Goal: Entertainment & Leisure: Consume media (video, audio)

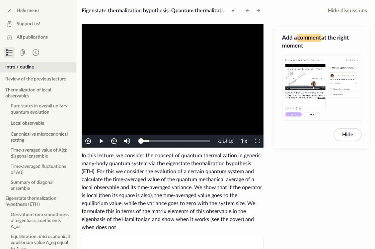
click at [135, 87] on video "To view this video please enable JavaScript, and consider upgrading to a web br…" at bounding box center [173, 86] width 182 height 124
click at [257, 141] on span "Video Player" at bounding box center [257, 141] width 0 height 0
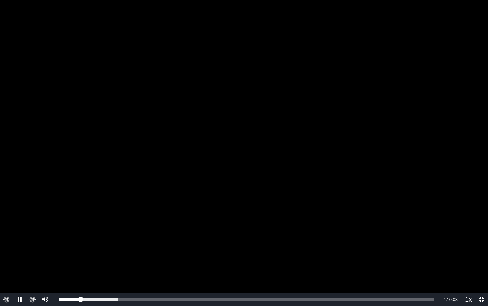
click at [279, 173] on video "To view this video please enable JavaScript, and consider upgrading to a web br…" at bounding box center [244, 153] width 488 height 306
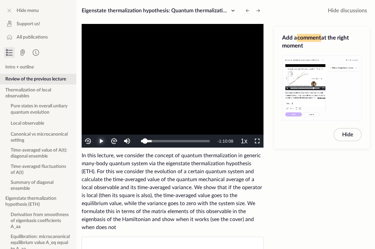
click at [101, 141] on span "Video Player" at bounding box center [101, 141] width 0 height 0
click at [257, 141] on span "Video Player" at bounding box center [257, 141] width 0 height 0
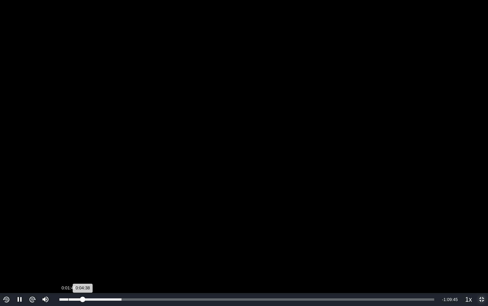
click at [68, 248] on div "0:01:46" at bounding box center [68, 299] width 0 height 2
click at [152, 217] on video "To view this video please enable JavaScript, and consider upgrading to a web br…" at bounding box center [244, 153] width 488 height 306
click at [20, 248] on span "Video Player" at bounding box center [20, 299] width 0 height 0
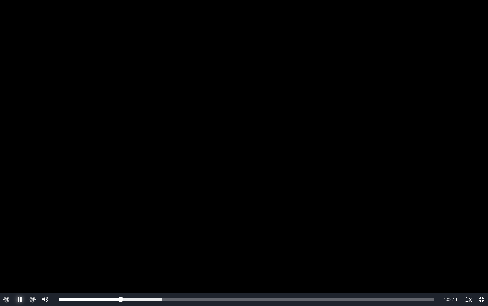
click at [20, 248] on span "Video Player" at bounding box center [20, 299] width 0 height 0
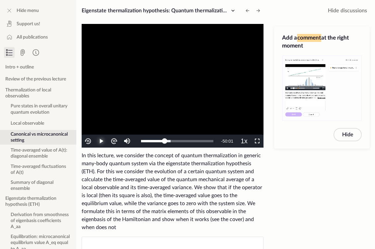
click at [101, 141] on span "Video Player" at bounding box center [101, 141] width 0 height 0
click at [257, 141] on span "Video Player" at bounding box center [257, 141] width 0 height 0
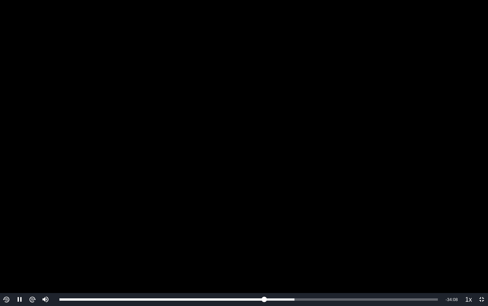
click at [258, 136] on video "To view this video please enable JavaScript, and consider upgrading to a web br…" at bounding box center [244, 153] width 488 height 306
click at [279, 204] on video "To view this video please enable JavaScript, and consider upgrading to a web br…" at bounding box center [244, 153] width 488 height 306
click at [252, 184] on video "To view this video please enable JavaScript, and consider upgrading to a web br…" at bounding box center [244, 153] width 488 height 306
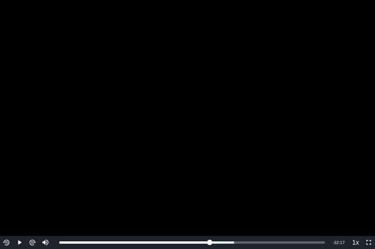
scroll to position [4, 0]
